Goal: Find specific page/section: Find specific page/section

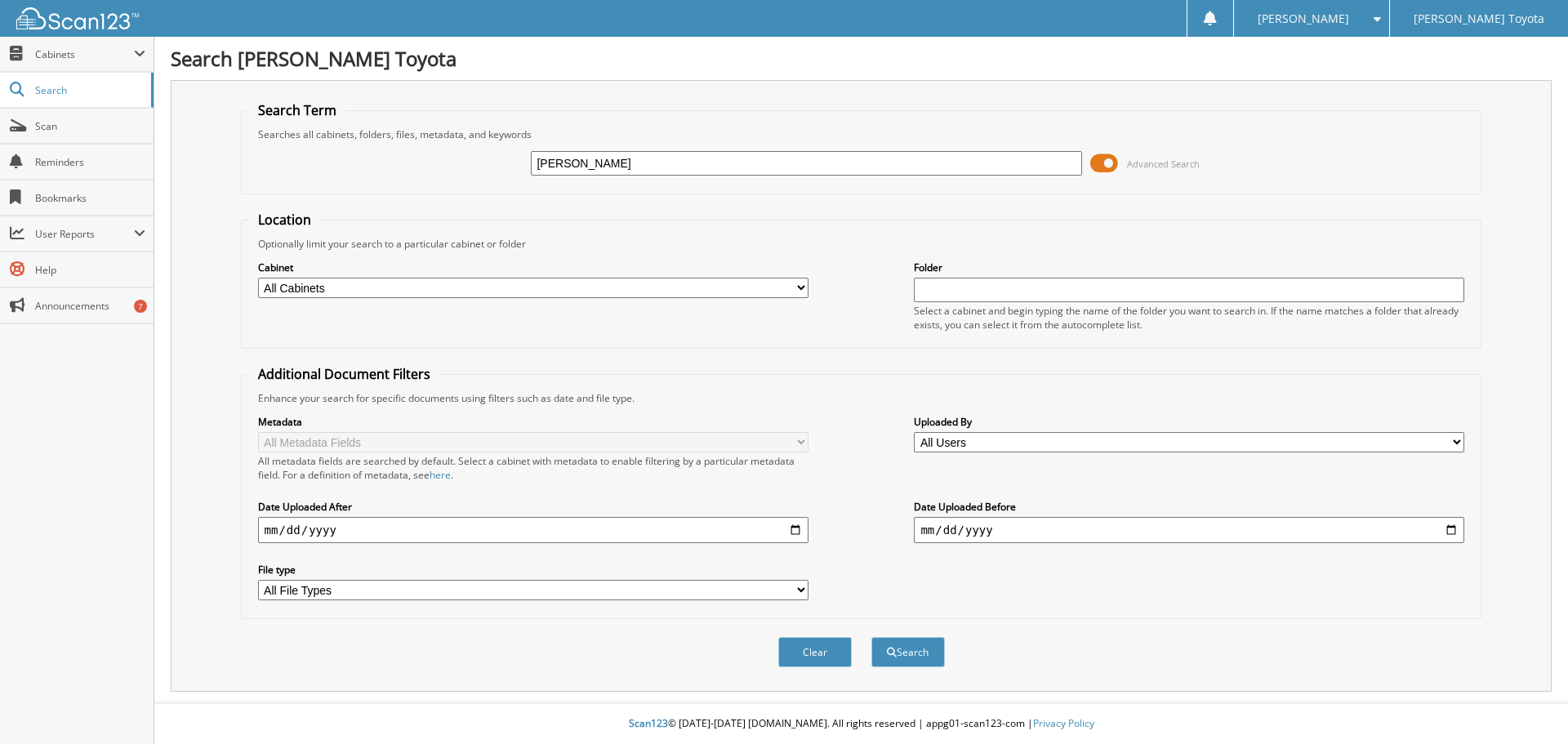
type input "[PERSON_NAME]"
click at [871, 637] on button "Search" at bounding box center [908, 652] width 73 height 30
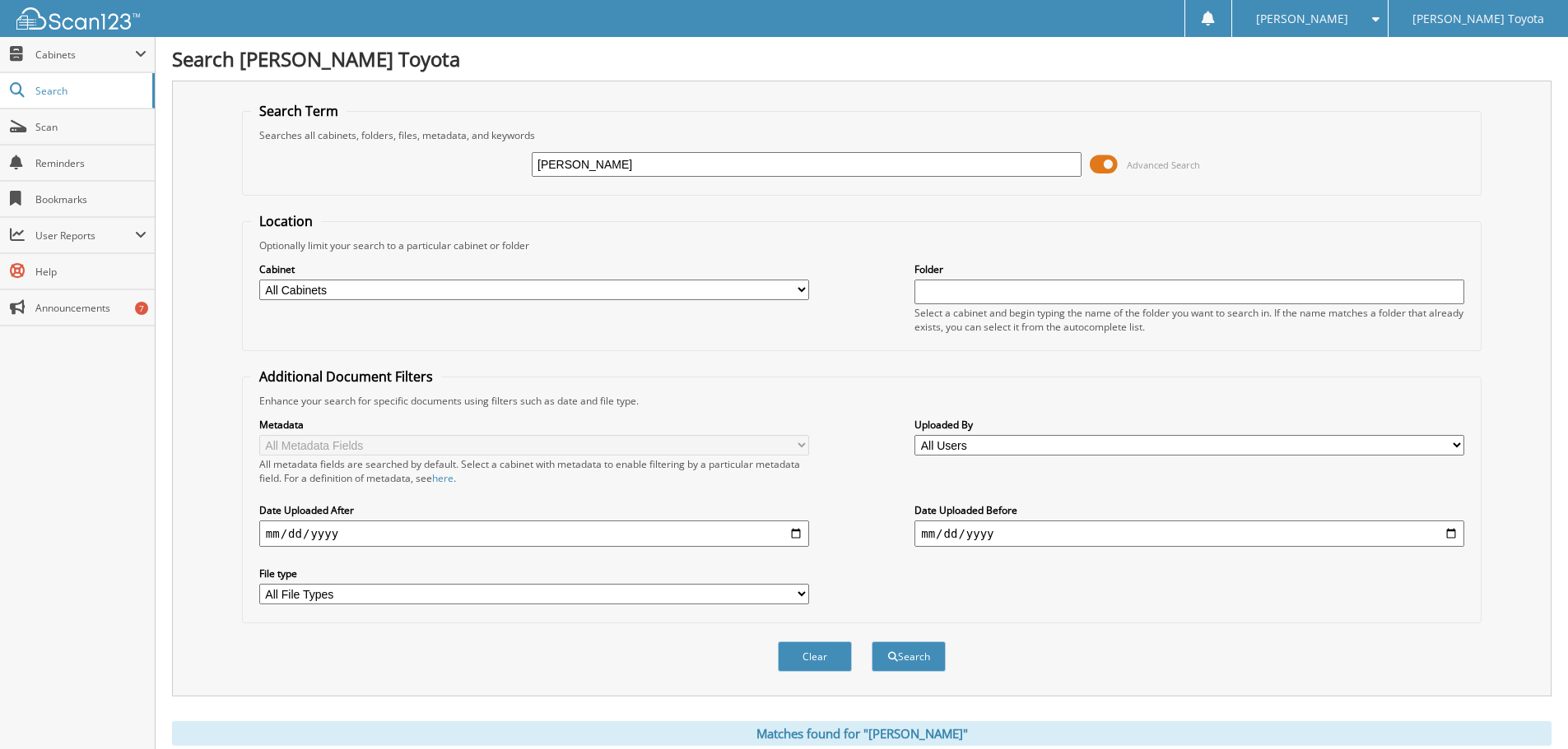
click at [682, 289] on select "All Cabinets DEALS REPAIR ORDERS Test1 Needs Filing" at bounding box center [534, 289] width 549 height 20
select select "10354"
click at [259, 279] on select "All Cabinets DEALS REPAIR ORDERS Test1 Needs Filing" at bounding box center [534, 289] width 549 height 20
click at [926, 657] on button "Search" at bounding box center [908, 657] width 74 height 31
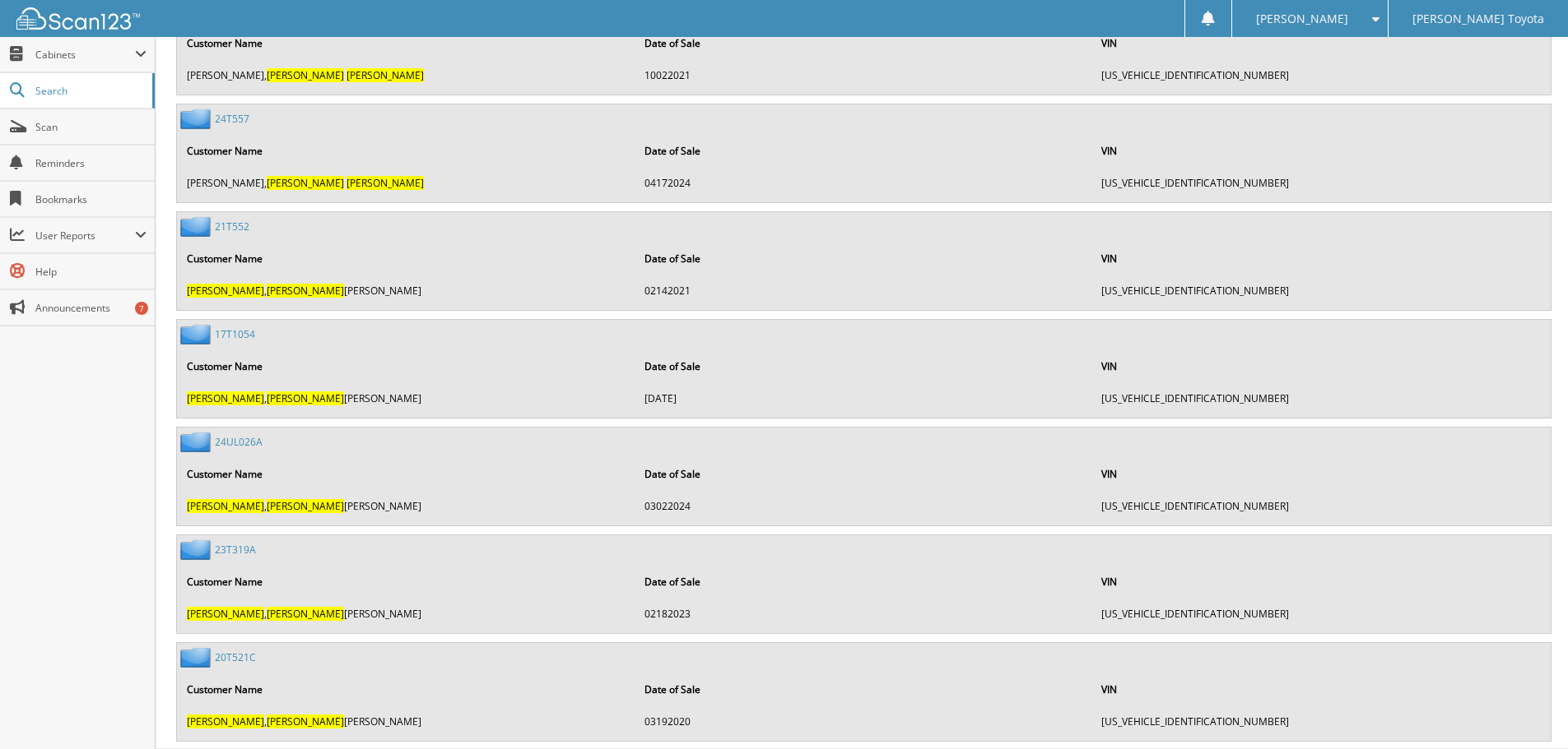
scroll to position [718, 0]
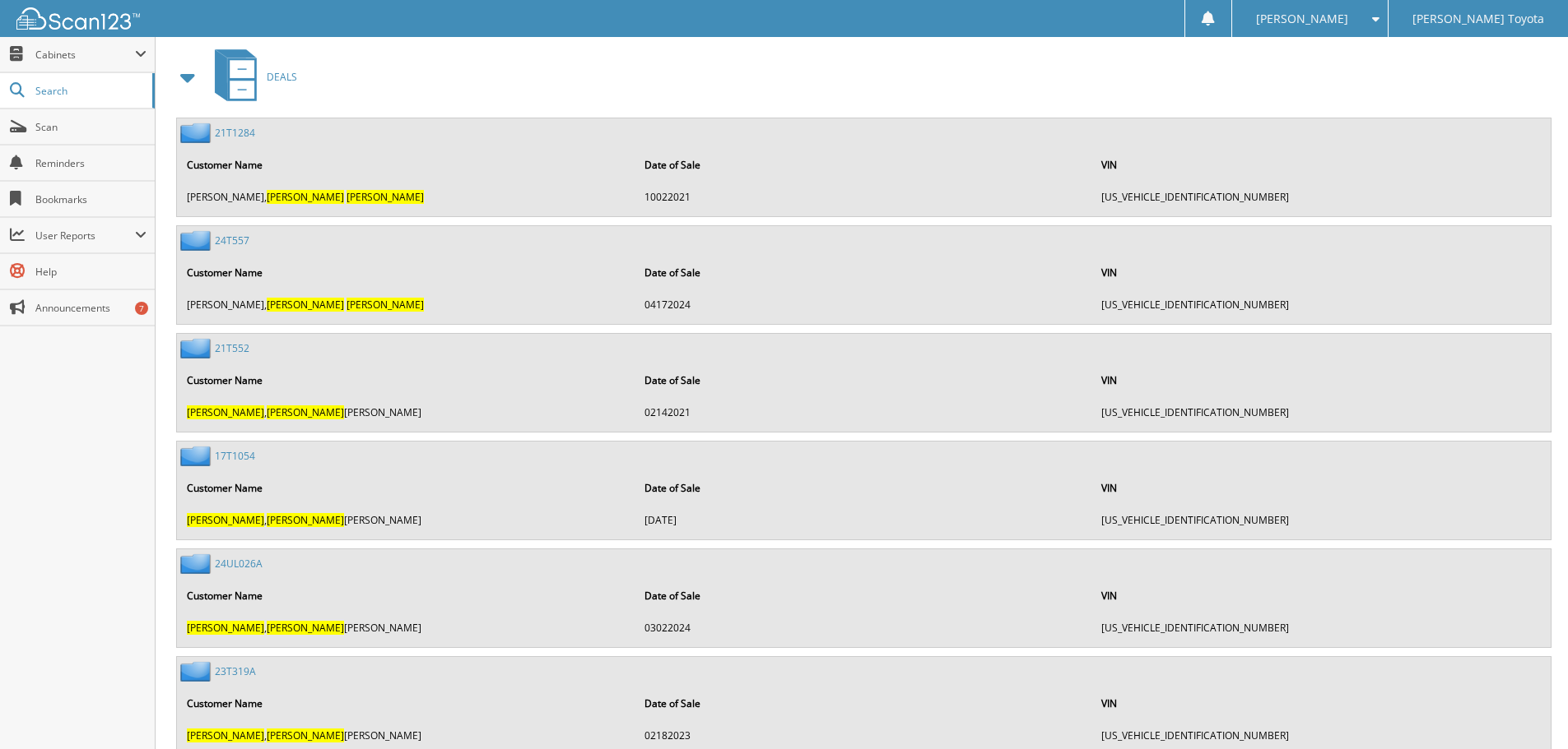
click at [252, 566] on link "24UL026A" at bounding box center [239, 563] width 48 height 14
